Goal: Task Accomplishment & Management: Manage account settings

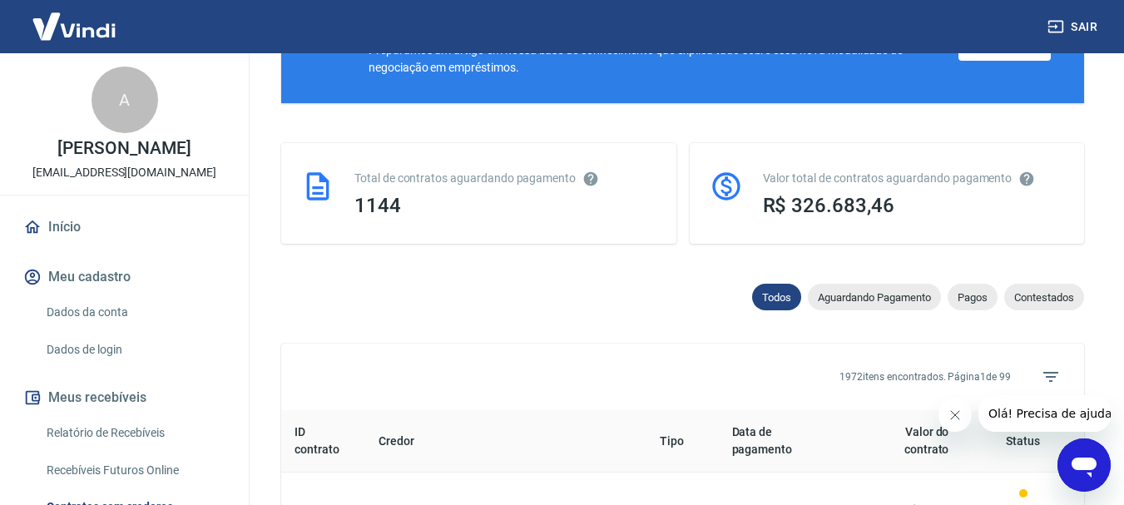
scroll to position [396, 0]
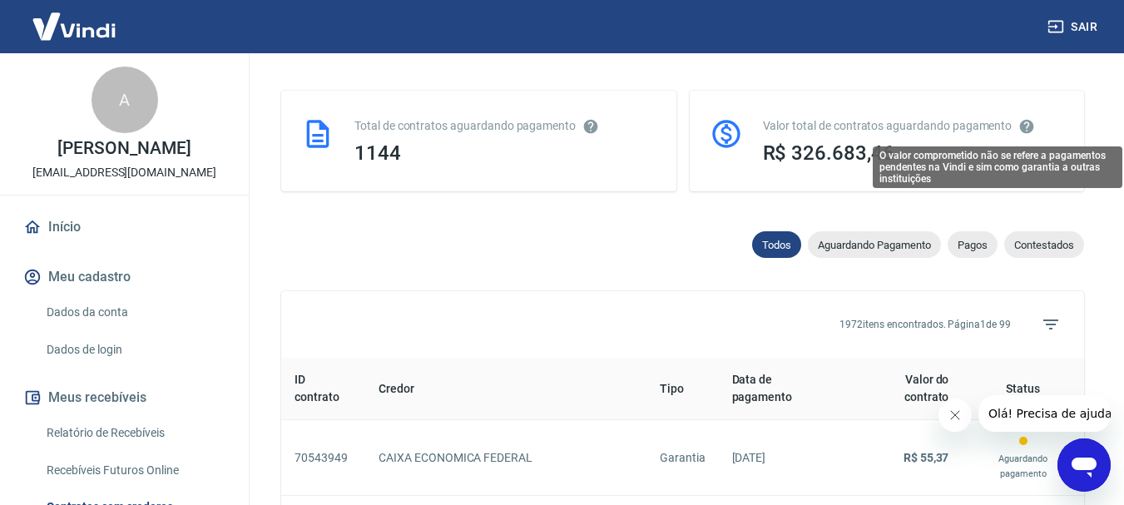
click at [1027, 123] on icon "O valor comprometido não se refere a pagamentos pendentes na Vindi e sim como g…" at bounding box center [1027, 126] width 14 height 14
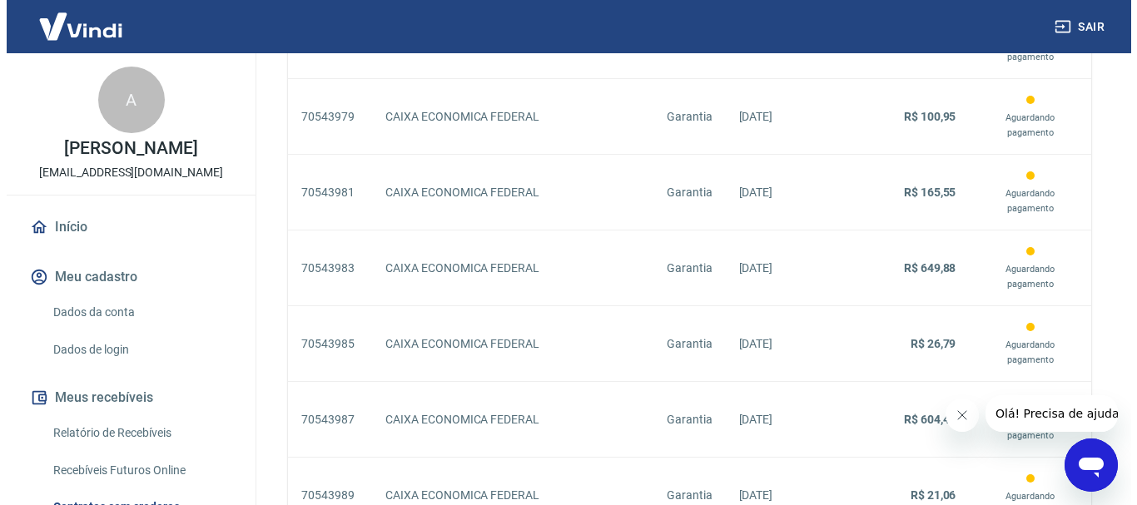
scroll to position [1650, 0]
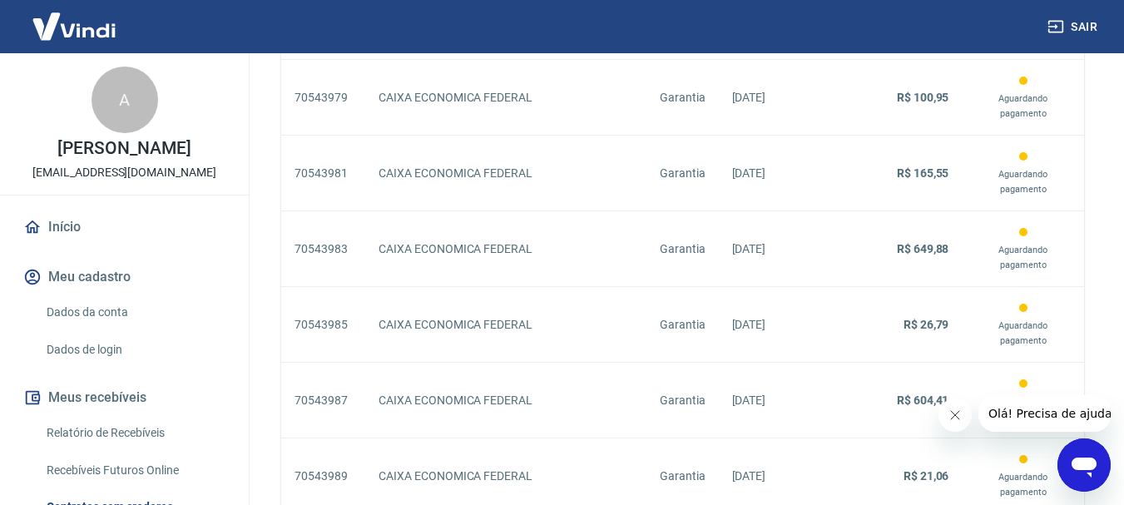
click at [959, 417] on icon "Fechar mensagem da empresa" at bounding box center [954, 415] width 13 height 13
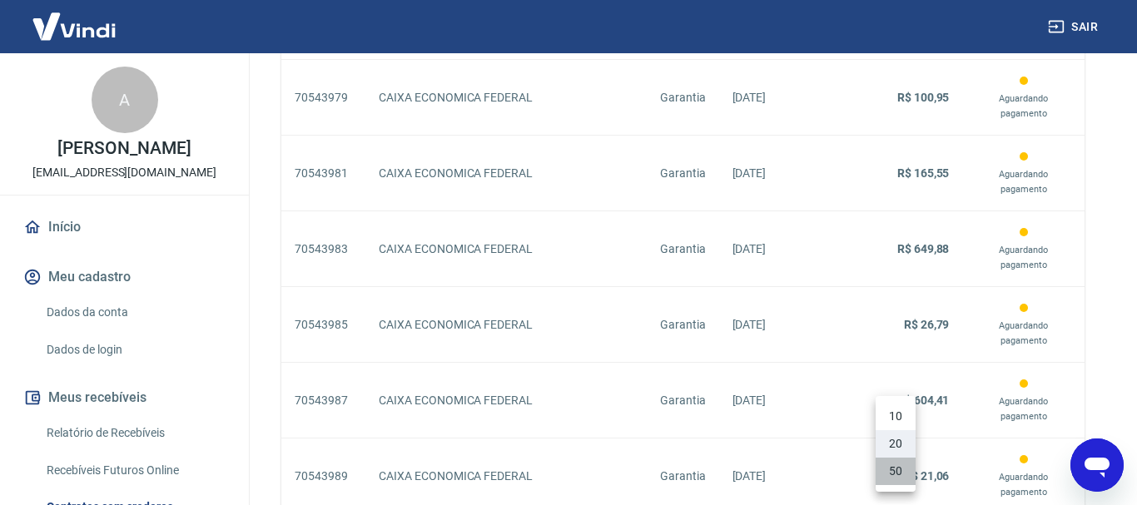
click at [893, 467] on li "50" at bounding box center [895, 471] width 40 height 27
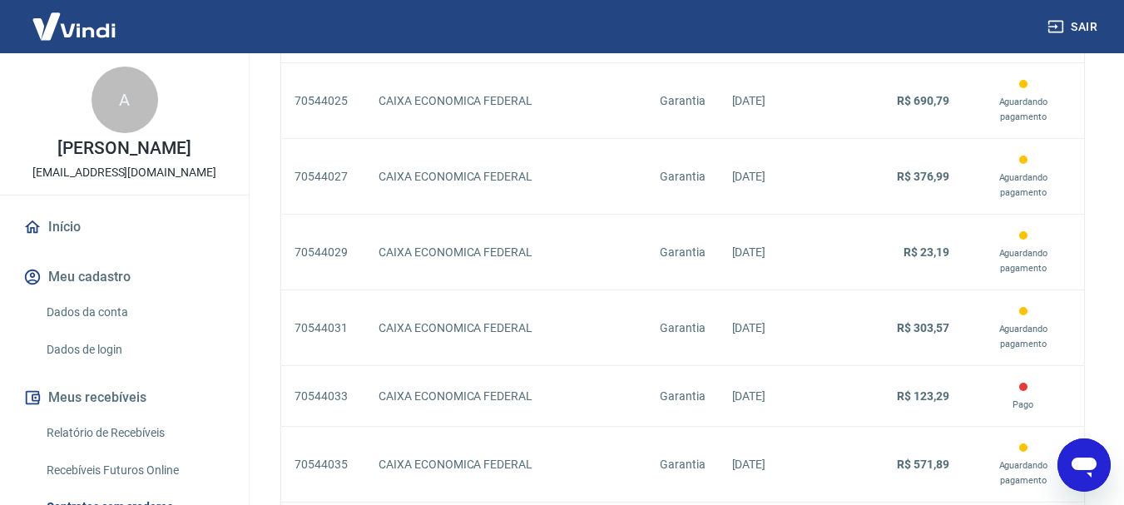
scroll to position [3472, 0]
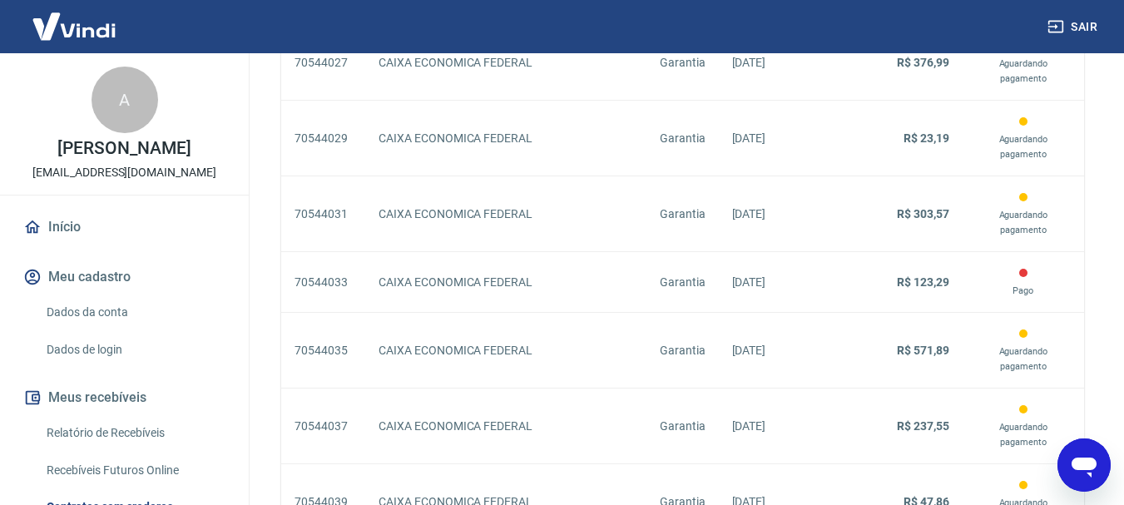
drag, startPoint x: 1133, startPoint y: 228, endPoint x: 34, endPoint y: 19, distance: 1118.8
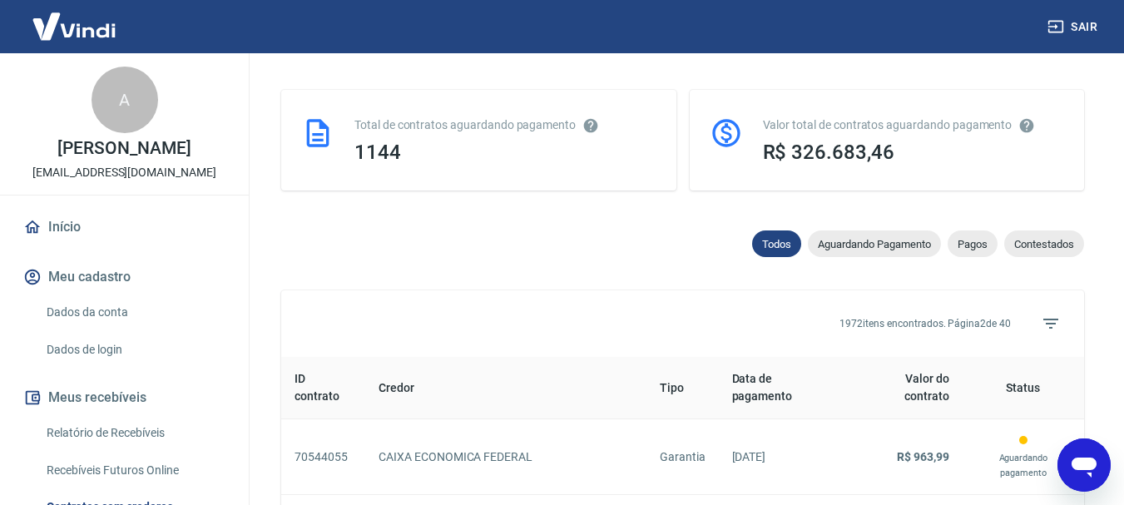
scroll to position [3412, 0]
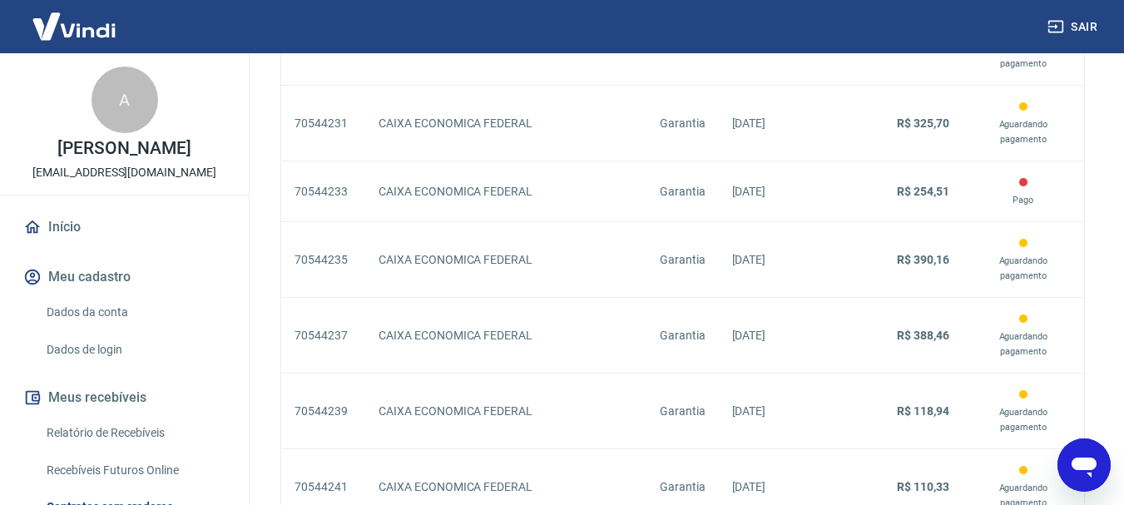
scroll to position [3412, 0]
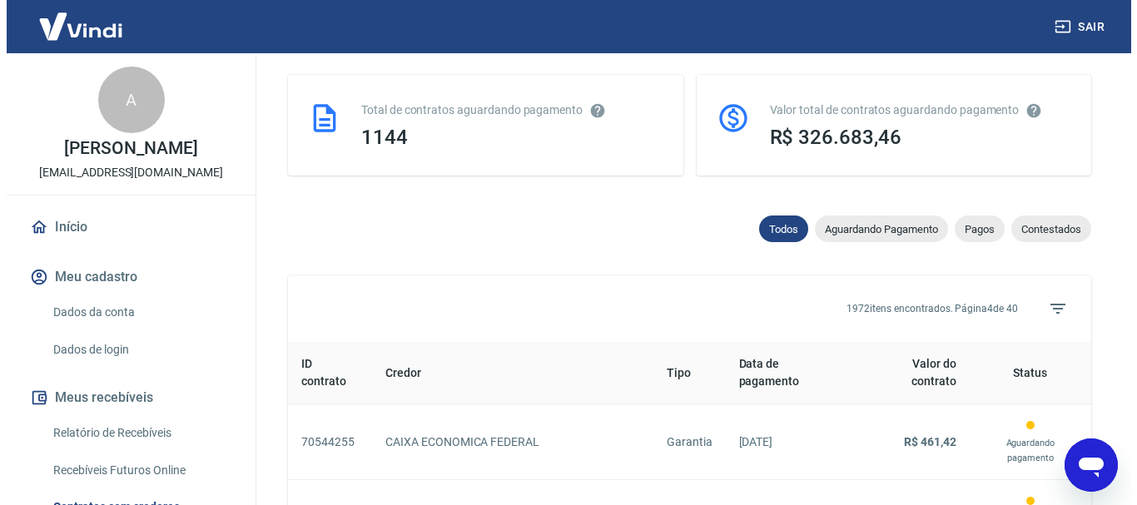
scroll to position [473, 0]
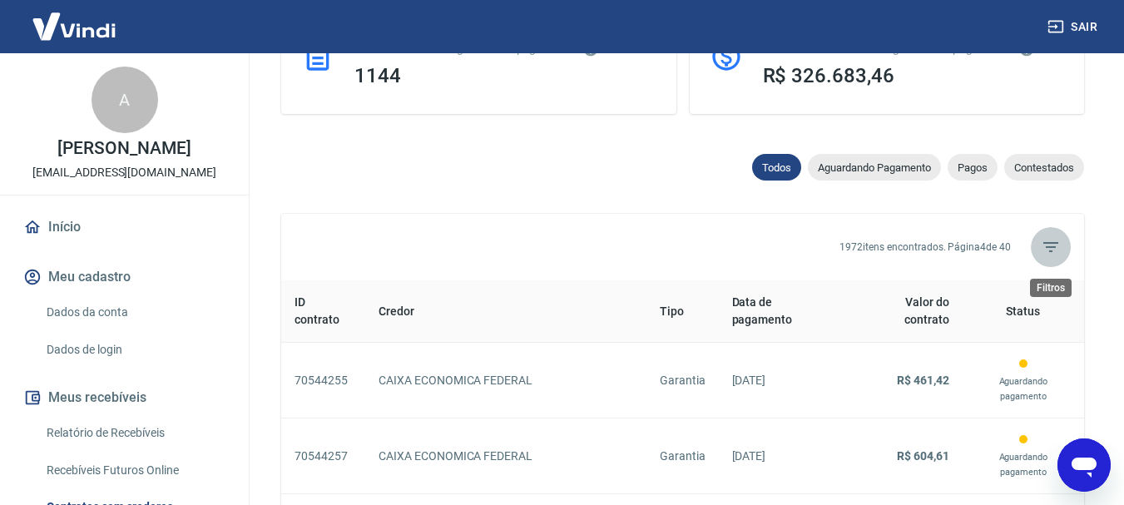
click at [1044, 247] on icon "Filtros" at bounding box center [1051, 247] width 20 height 20
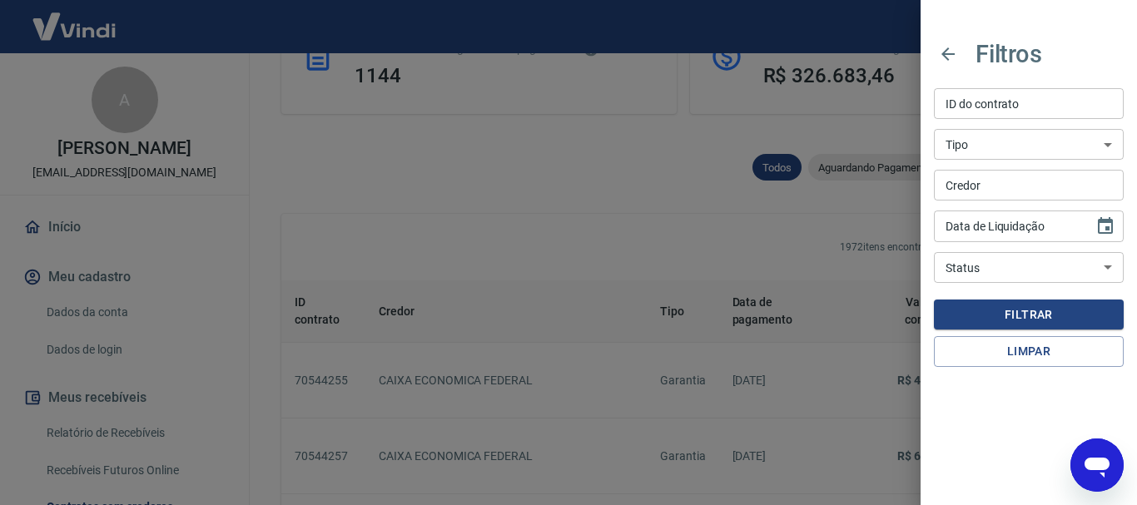
click at [1107, 143] on select "Troca de titularidade Antecipação Pós-Contratada Garantia Penhora" at bounding box center [1029, 144] width 190 height 31
select select "warranty"
click at [934, 129] on select "Troca de titularidade Antecipação Pós-Contratada Garantia Penhora" at bounding box center [1029, 144] width 190 height 31
click at [1063, 316] on button "Filtrar" at bounding box center [1029, 315] width 190 height 31
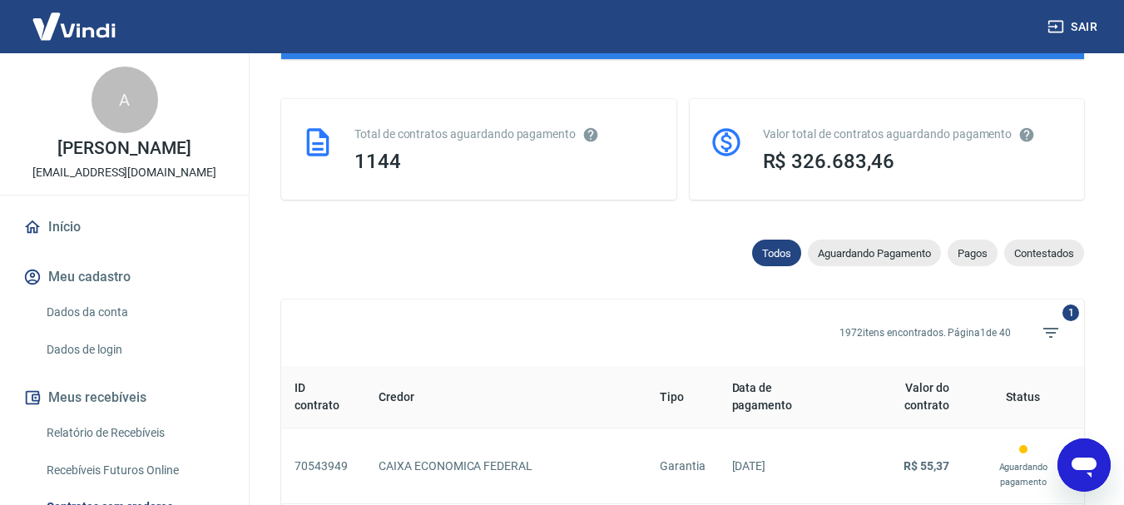
scroll to position [395, 0]
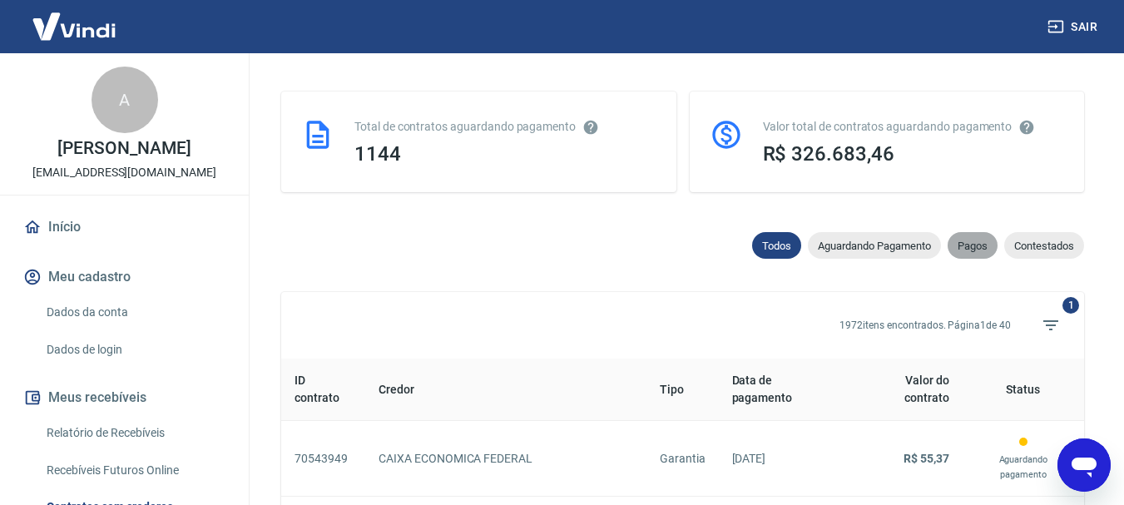
click at [968, 247] on span "Pagos" at bounding box center [973, 246] width 50 height 12
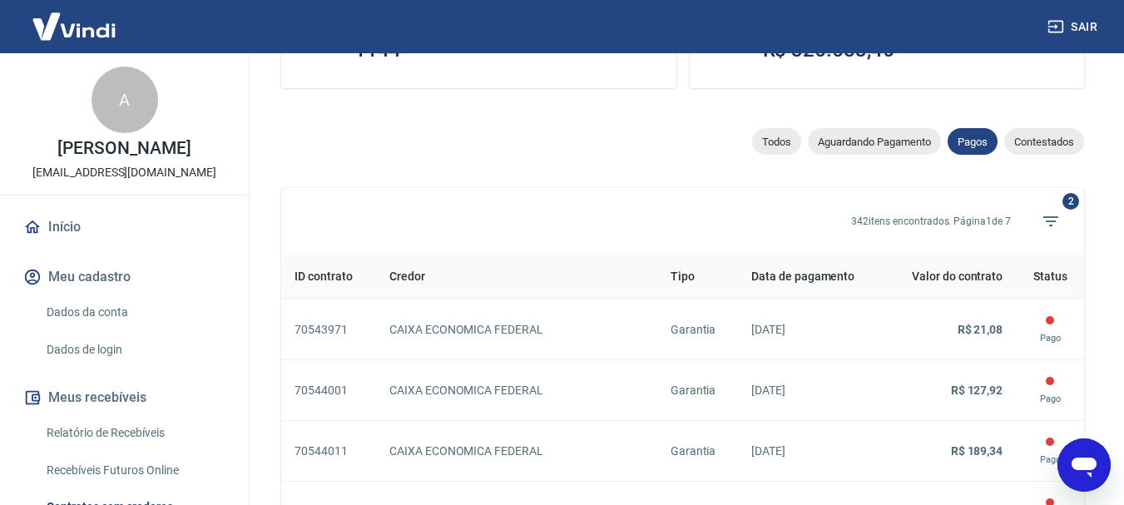
scroll to position [486, 0]
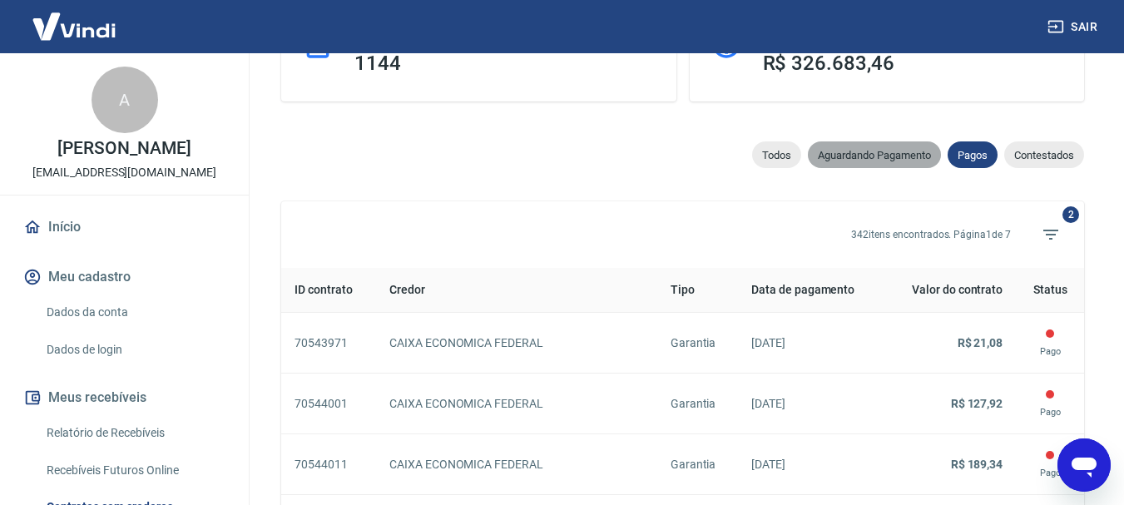
click at [922, 151] on span "Aguardando Pagamento" at bounding box center [874, 155] width 133 height 12
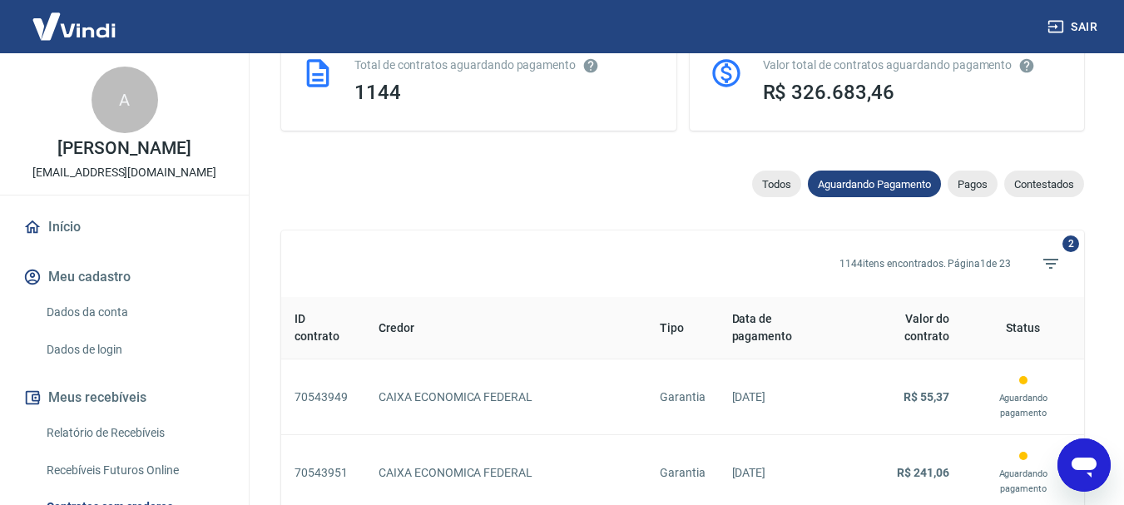
scroll to position [415, 0]
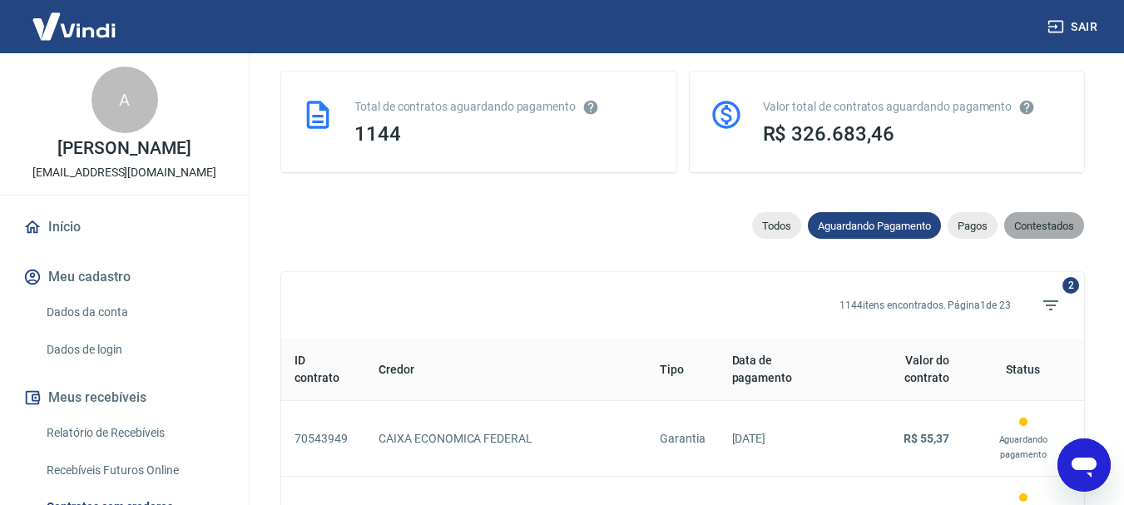
click at [1062, 220] on span "Contestados" at bounding box center [1044, 226] width 80 height 12
select select "rejected"
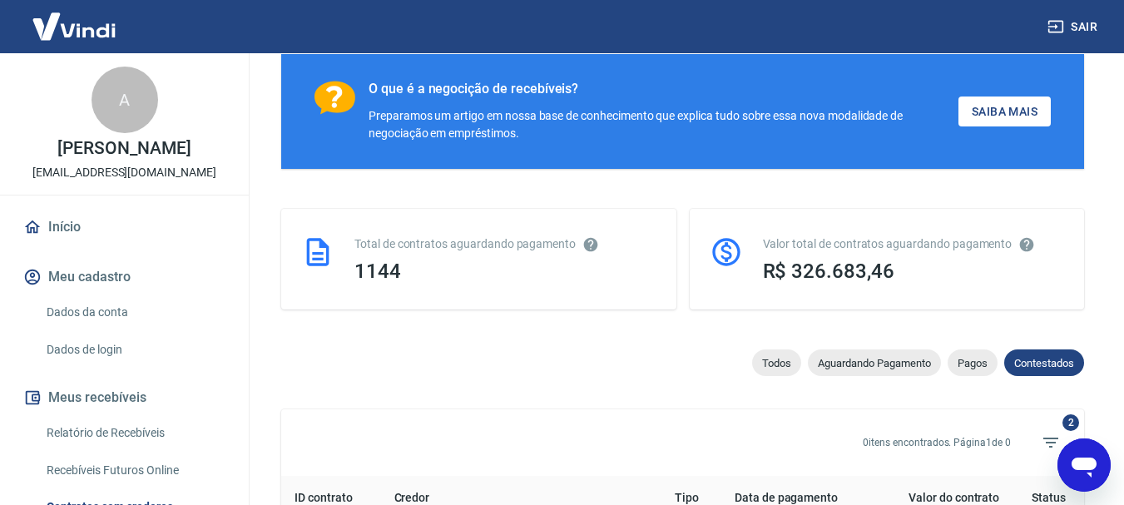
scroll to position [271, 0]
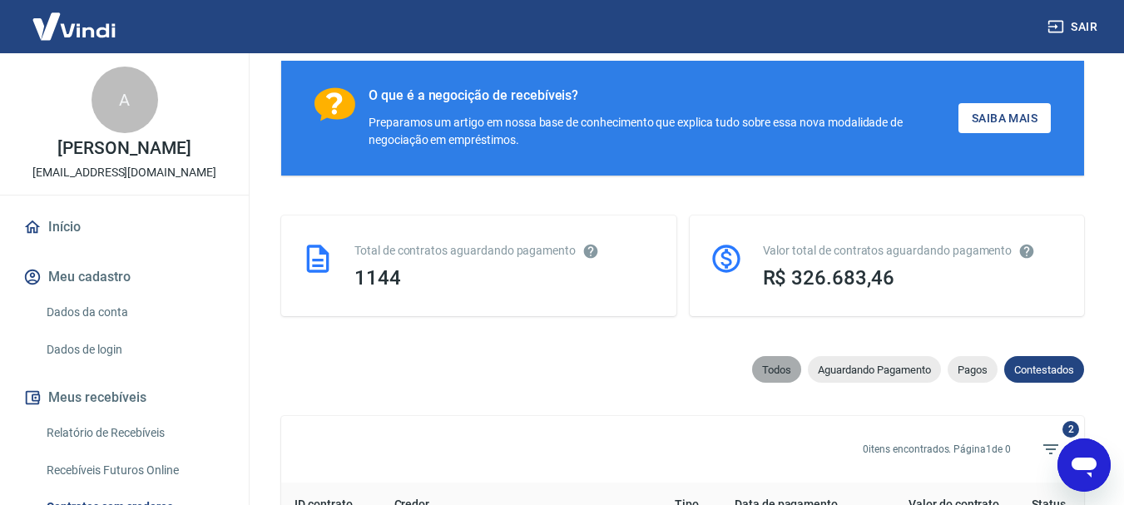
click at [780, 367] on span "Todos" at bounding box center [776, 370] width 49 height 12
select select
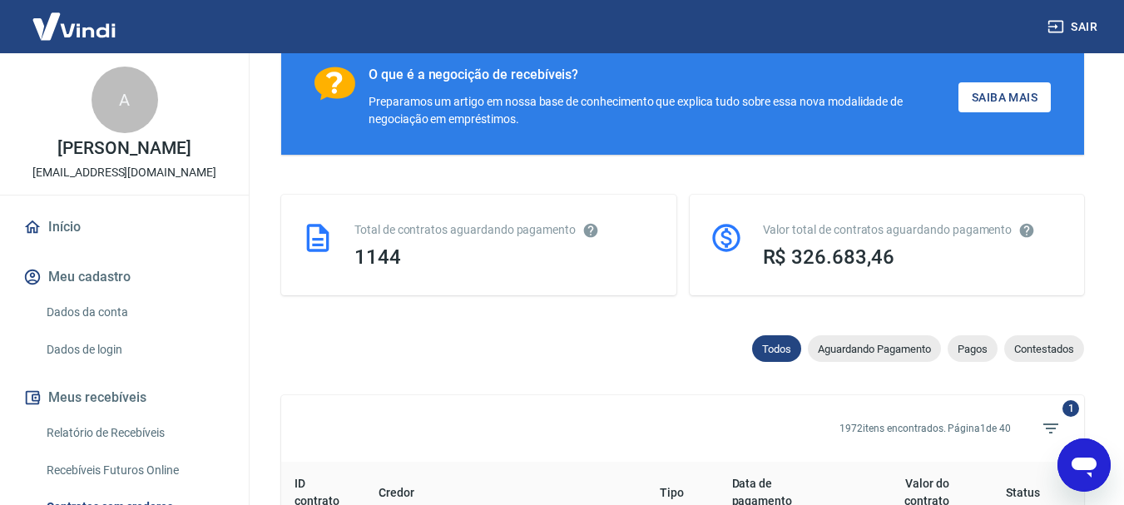
scroll to position [257, 0]
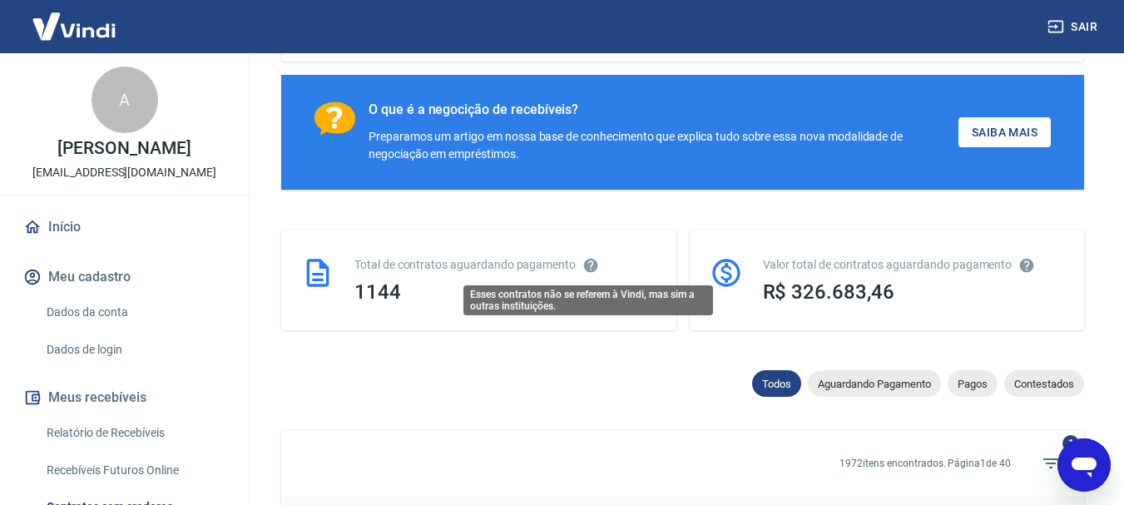
click at [586, 268] on icon "Esses contratos não se referem à Vindi, mas sim a outras instituições." at bounding box center [591, 265] width 14 height 14
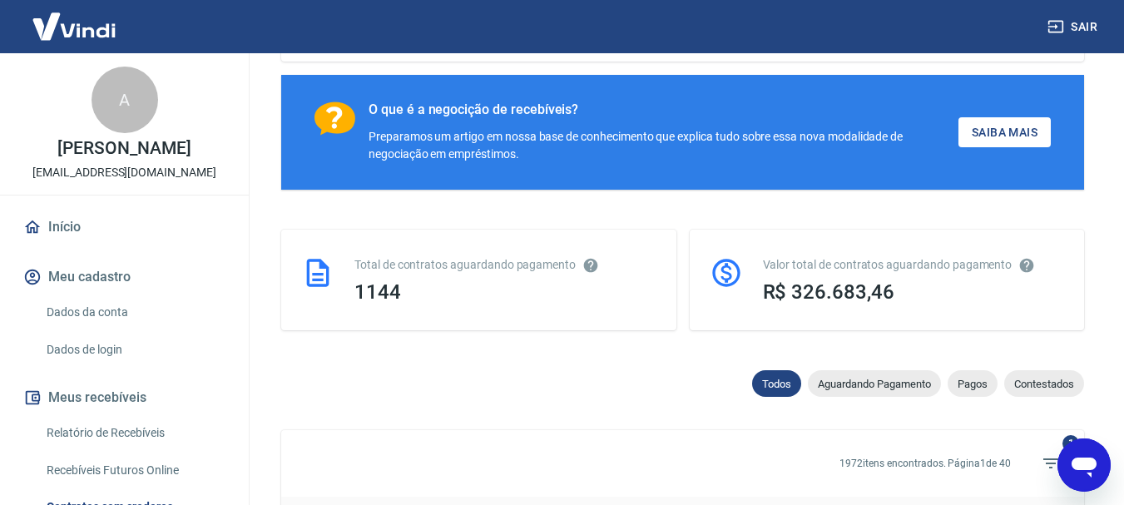
click at [317, 273] on icon at bounding box center [318, 272] width 22 height 27
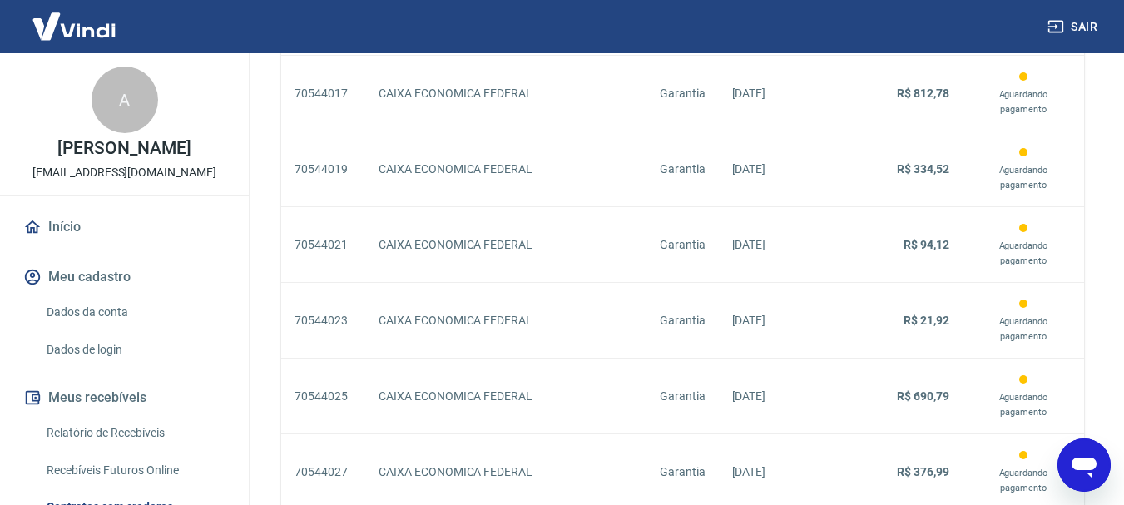
scroll to position [3472, 0]
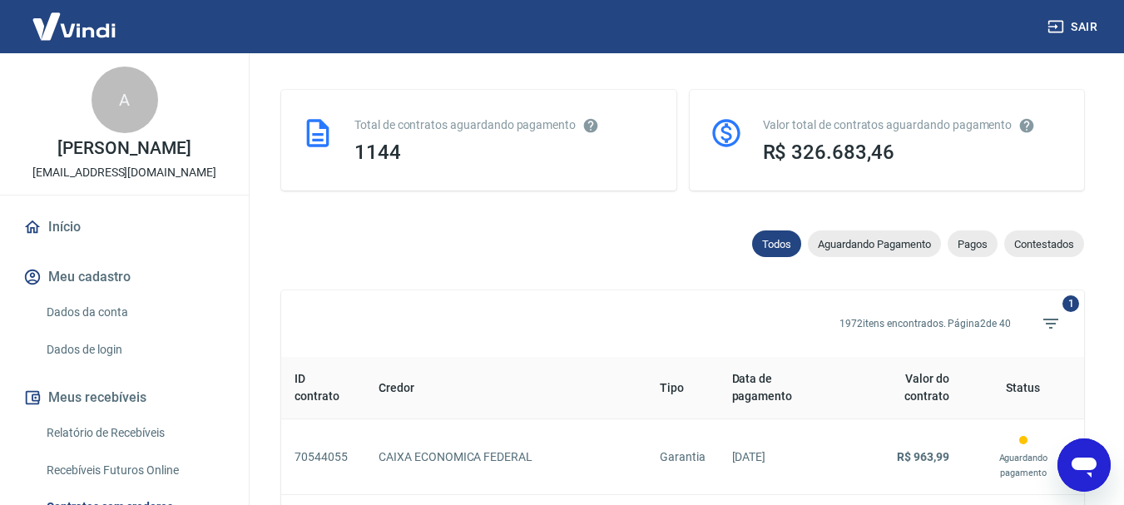
scroll to position [3412, 0]
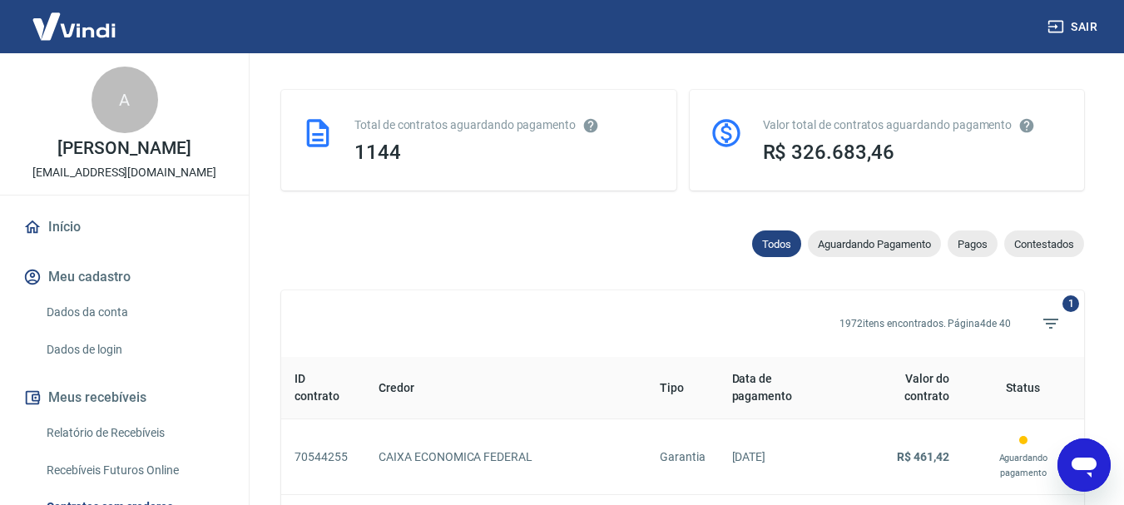
scroll to position [3412, 0]
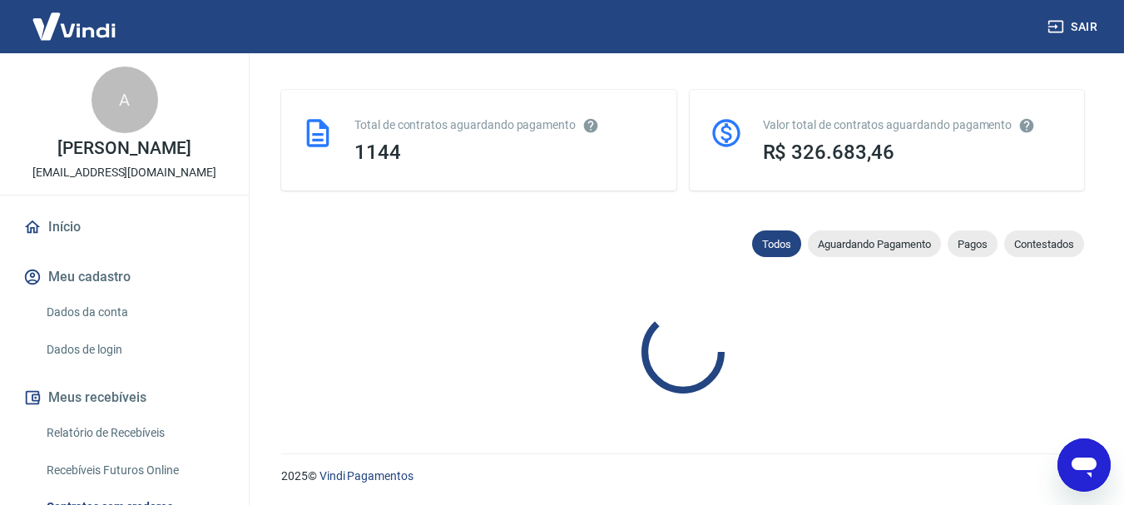
scroll to position [3412, 0]
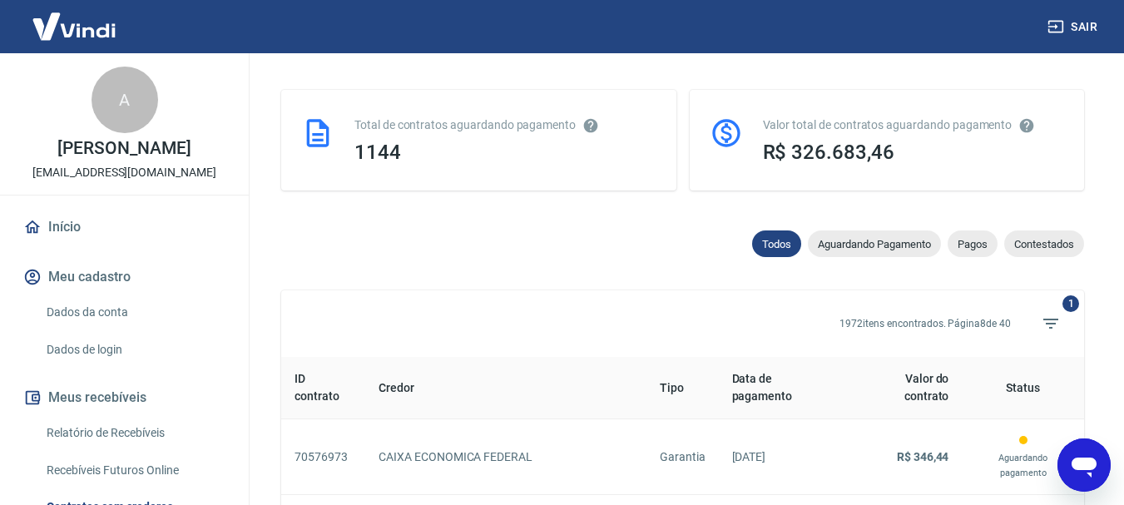
scroll to position [3412, 0]
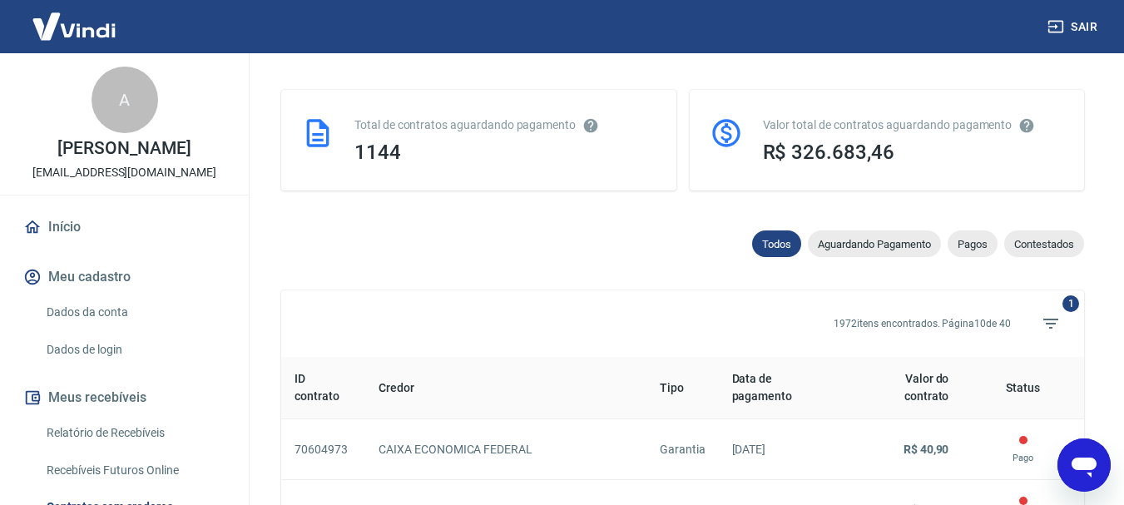
scroll to position [3412, 0]
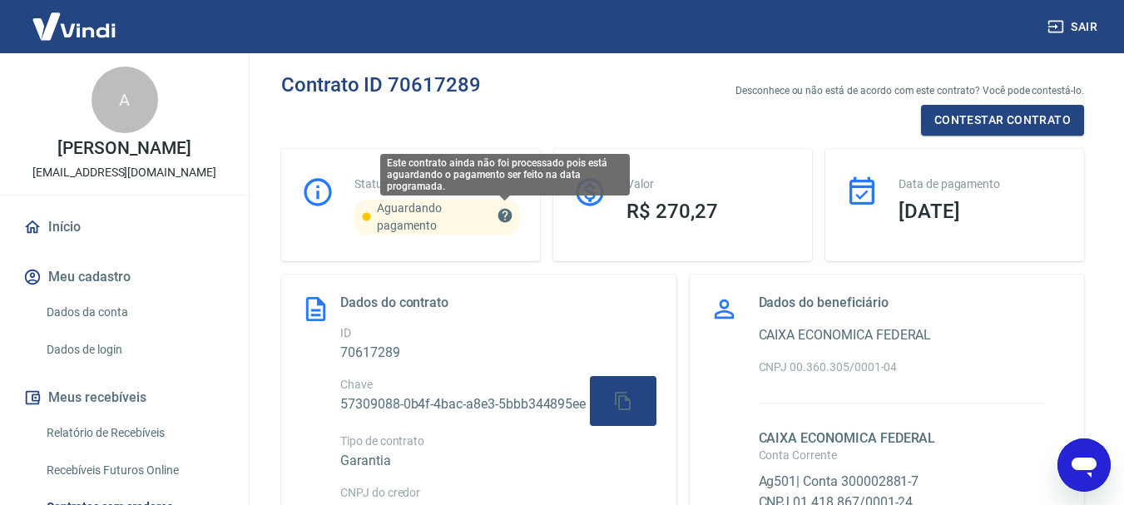
click at [508, 214] on icon "Este contrato ainda não foi processado pois está aguardando o pagamento ser fei…" at bounding box center [505, 215] width 17 height 17
